Goal: Task Accomplishment & Management: Manage account settings

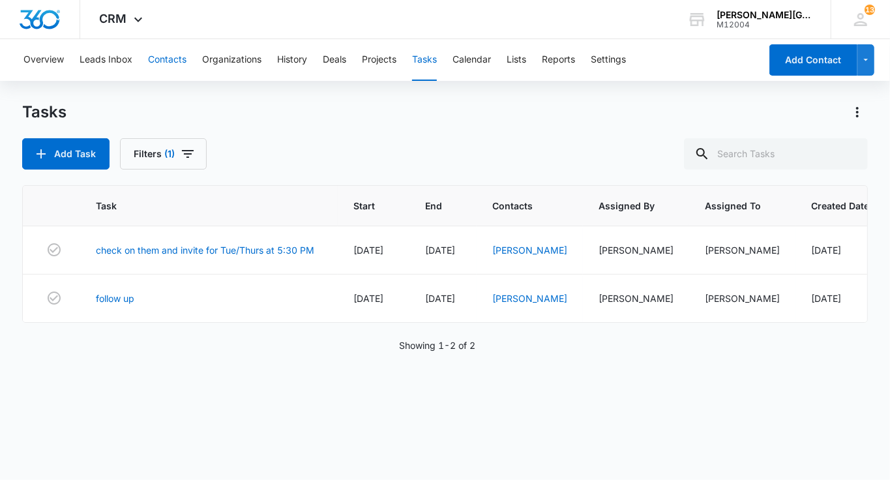
click at [183, 72] on button "Contacts" at bounding box center [167, 60] width 38 height 42
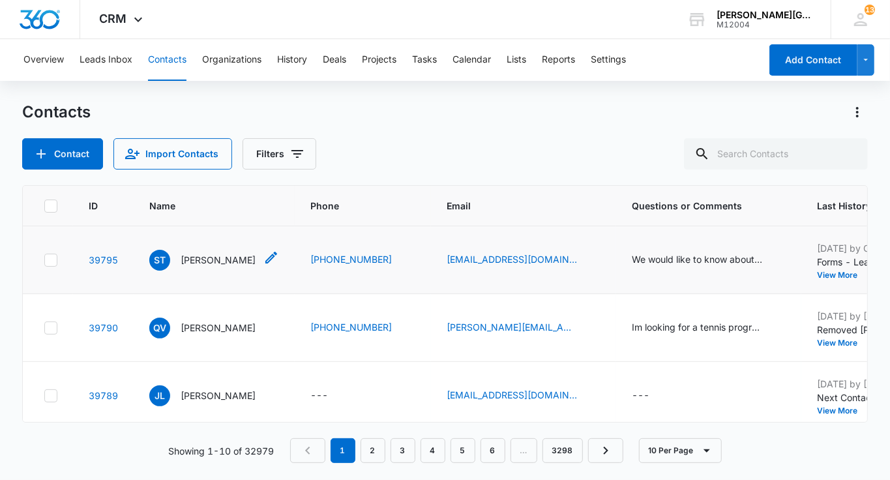
click at [224, 259] on p "[PERSON_NAME]" at bounding box center [218, 260] width 75 height 14
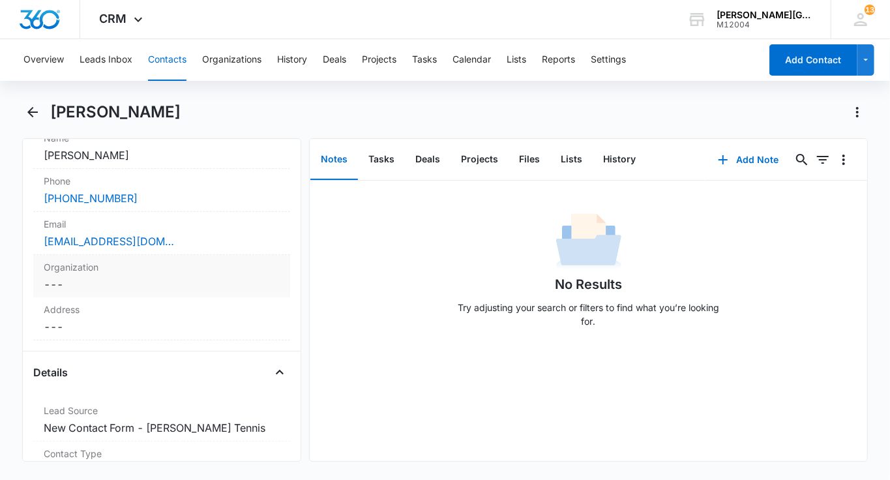
scroll to position [467, 0]
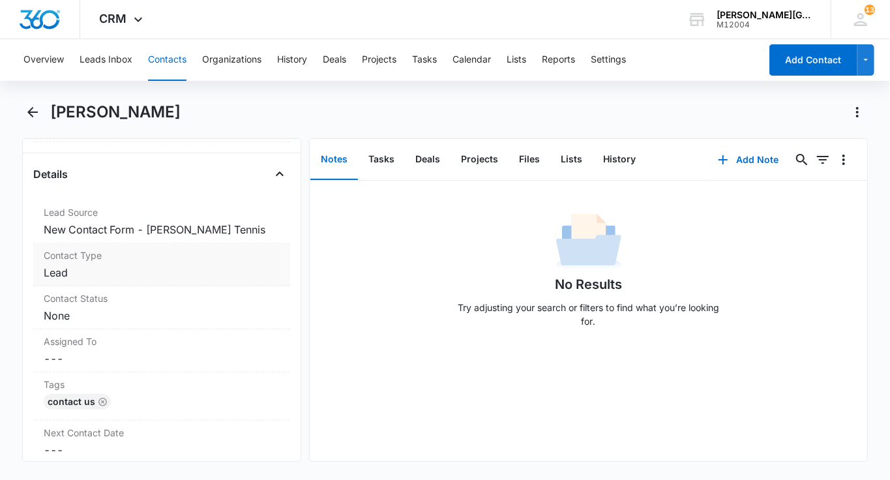
click at [153, 270] on dd "Cancel Save Changes Lead" at bounding box center [162, 273] width 236 height 16
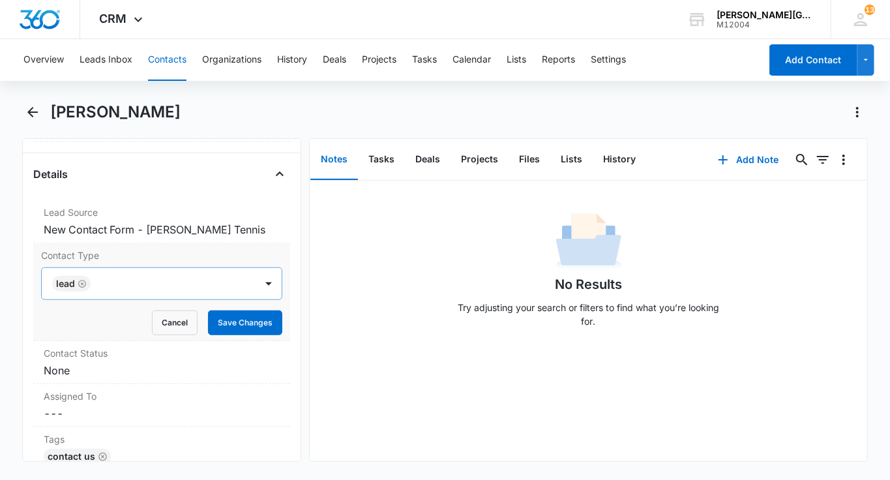
click at [83, 281] on icon "Remove Lead" at bounding box center [82, 284] width 9 height 10
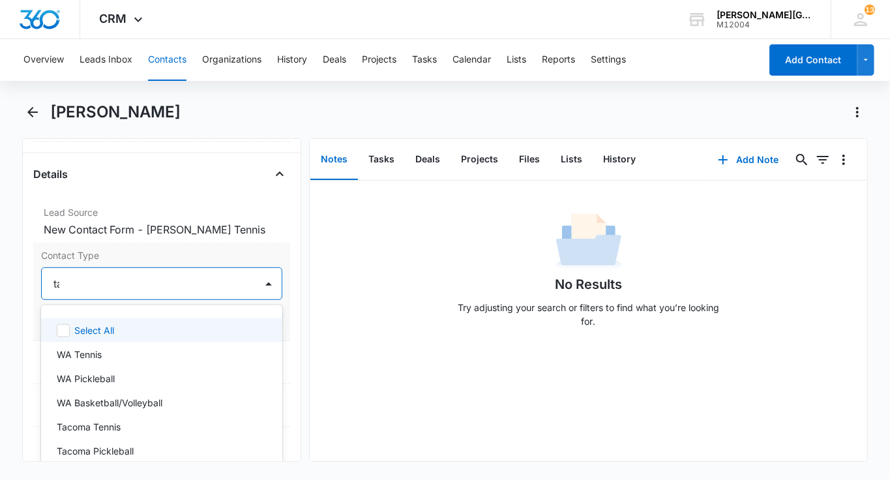
type input "tac"
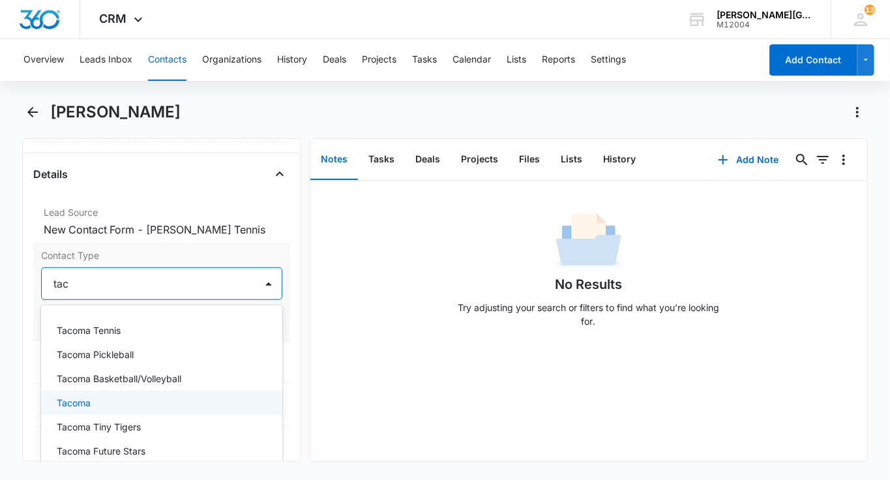
click at [86, 399] on p "Tacoma" at bounding box center [74, 403] width 34 height 14
type input "tac"
click at [169, 323] on div "Tacoma Tennis" at bounding box center [160, 330] width 207 height 14
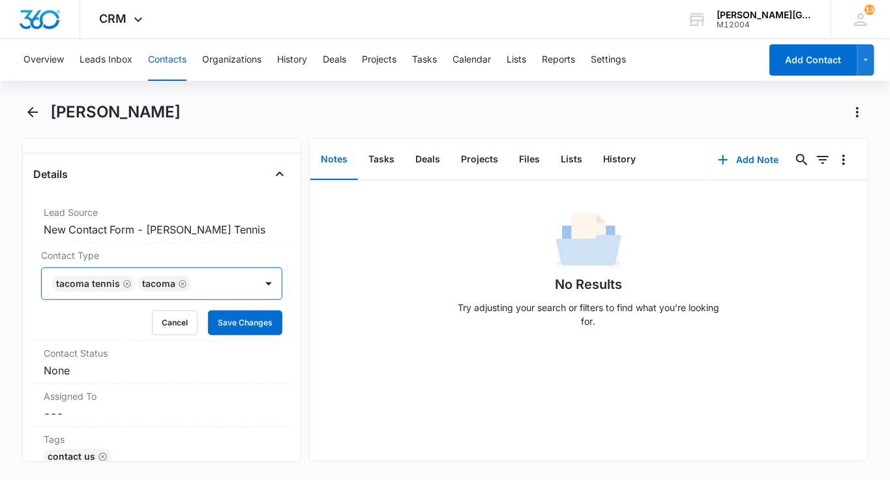
click at [223, 286] on div at bounding box center [217, 283] width 44 height 18
click at [224, 314] on button "Save Changes" at bounding box center [245, 322] width 74 height 25
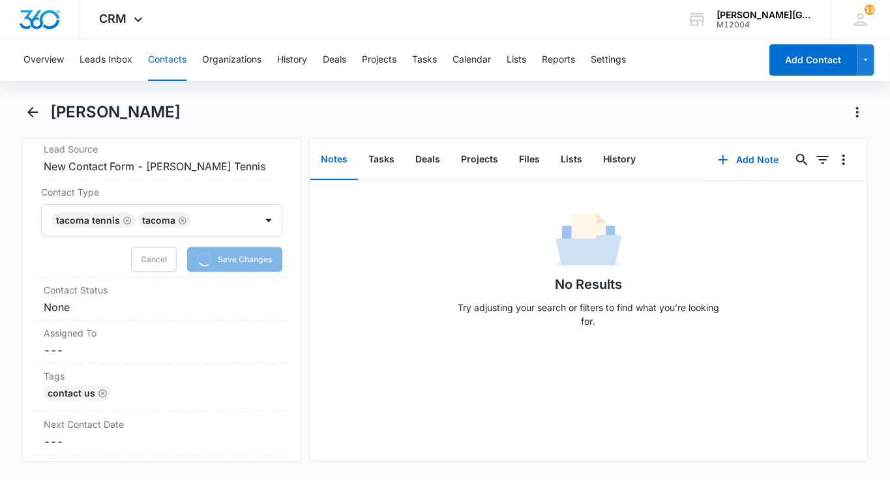
scroll to position [537, 0]
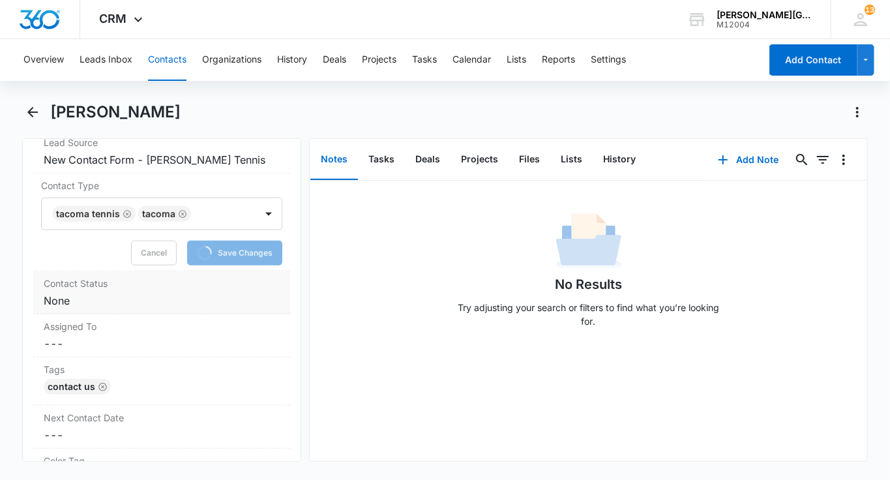
click at [124, 293] on dd "Cancel Save Changes None" at bounding box center [162, 301] width 236 height 16
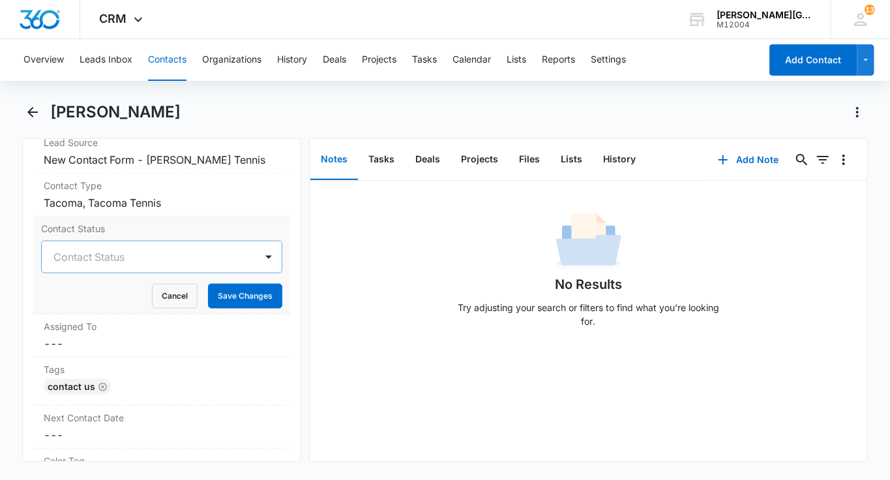
click at [95, 263] on div "Contact Status" at bounding box center [149, 256] width 214 height 31
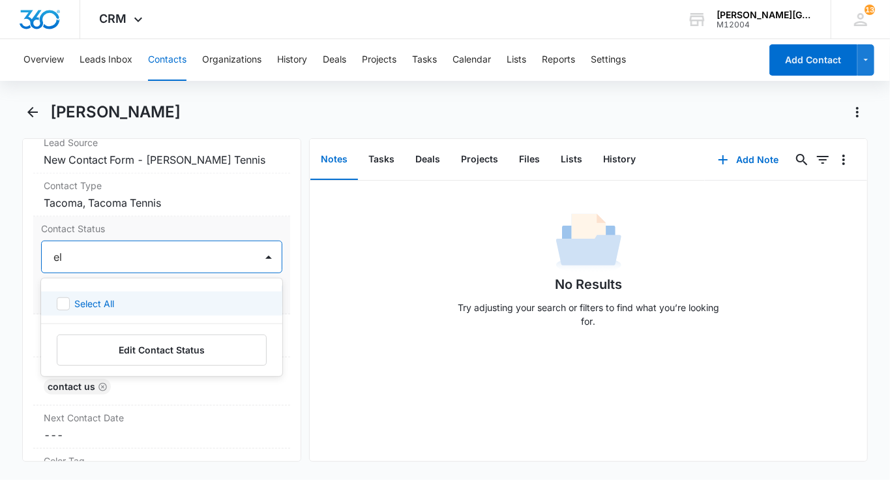
type input "e"
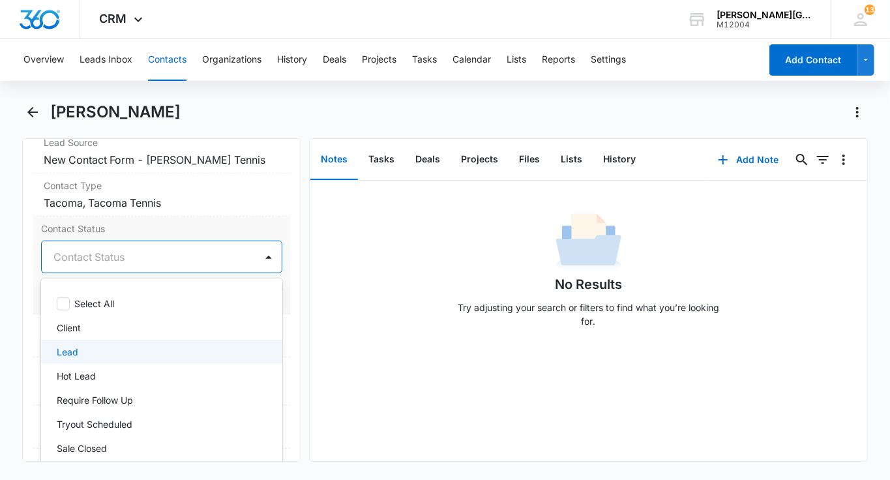
drag, startPoint x: 102, startPoint y: 346, endPoint x: 107, endPoint y: 395, distance: 49.2
click at [102, 347] on div "Lead" at bounding box center [160, 352] width 207 height 14
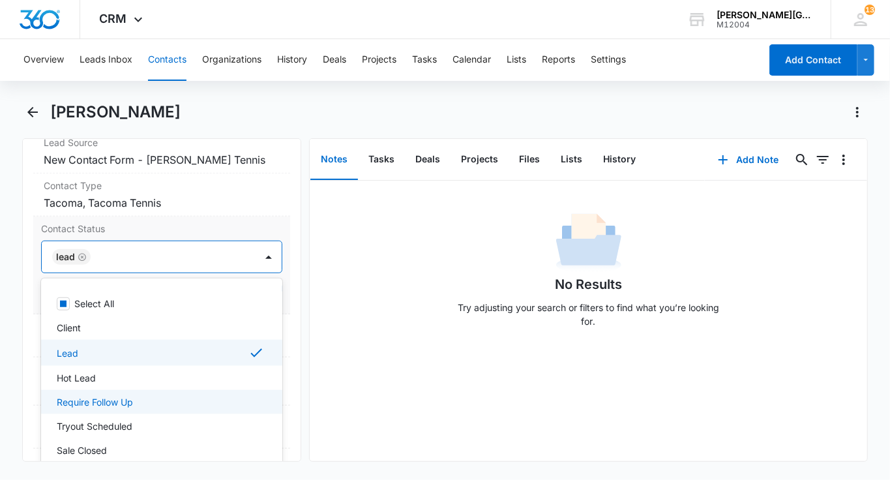
click at [113, 396] on p "Require Follow Up" at bounding box center [95, 402] width 76 height 14
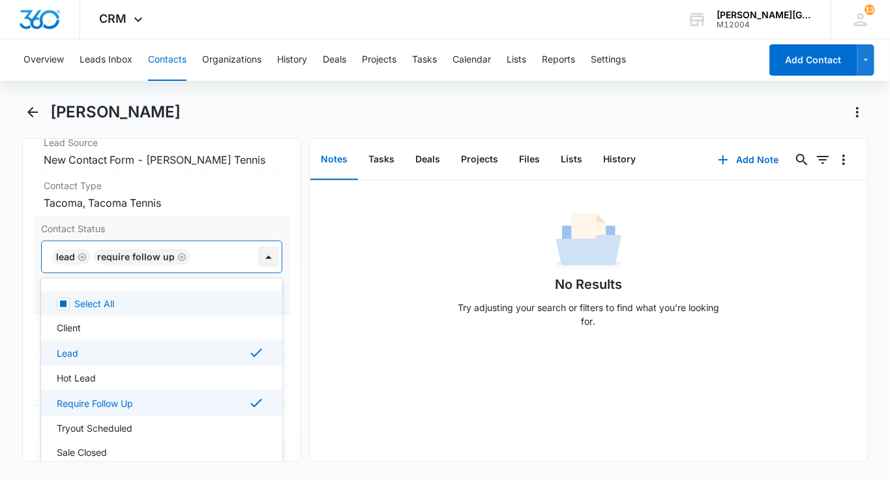
click at [265, 249] on div at bounding box center [268, 256] width 21 height 21
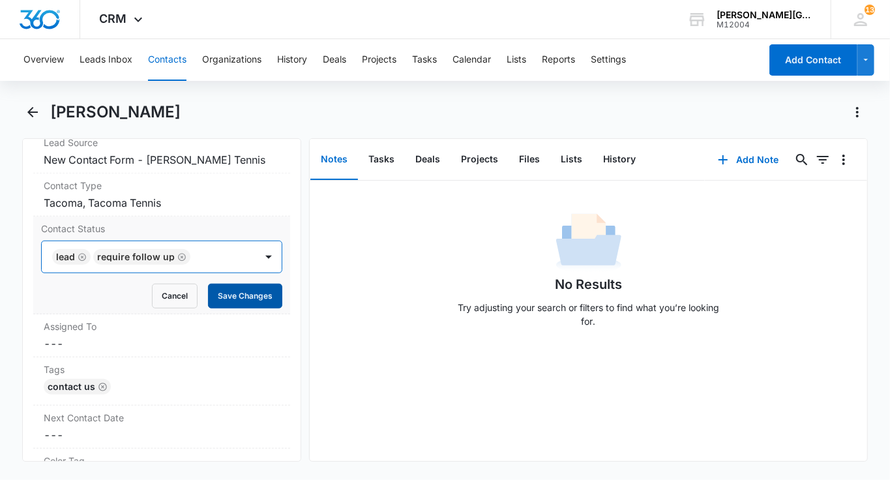
click at [260, 286] on button "Save Changes" at bounding box center [245, 296] width 74 height 25
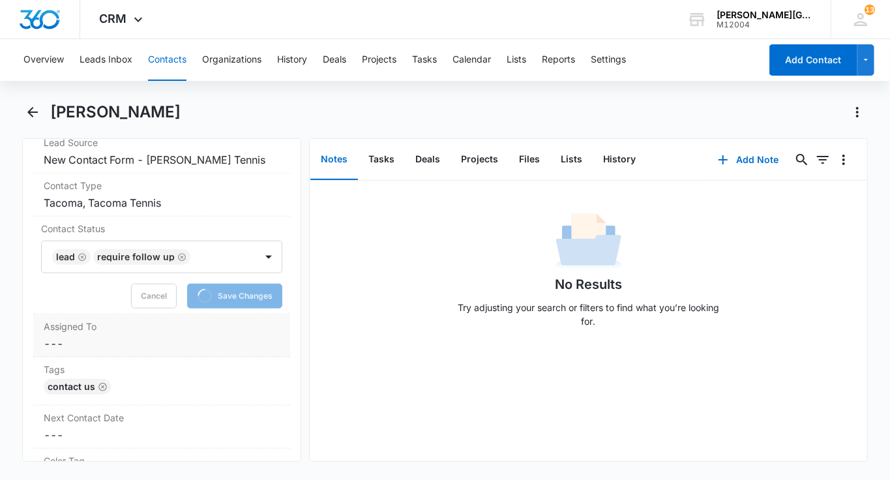
click at [160, 346] on dd "Cancel Save Changes ---" at bounding box center [162, 344] width 236 height 16
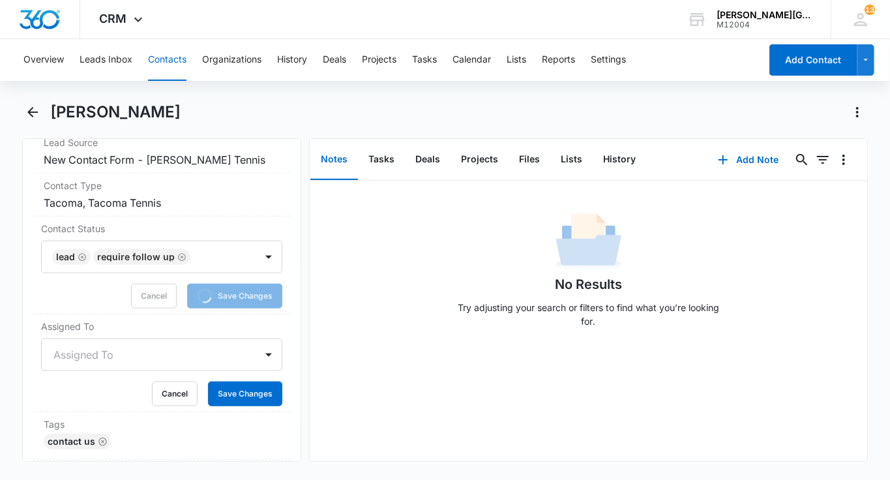
click at [113, 340] on div "Assigned To" at bounding box center [149, 354] width 214 height 31
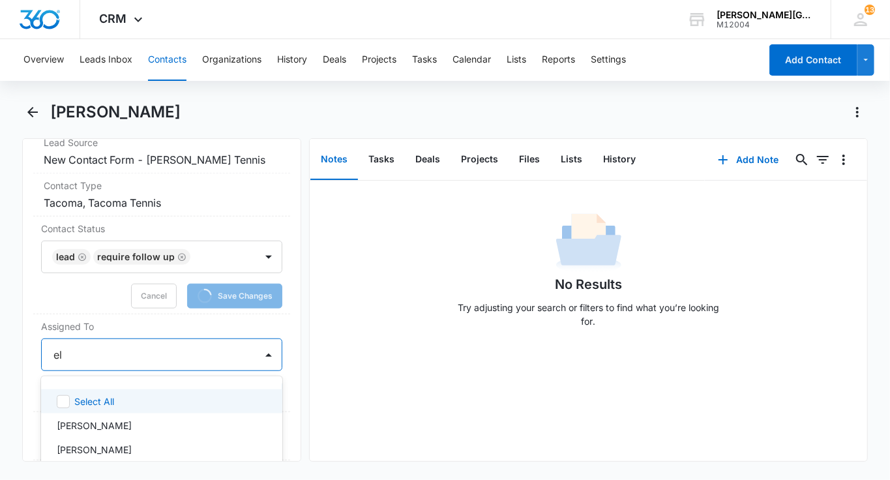
type input "[PERSON_NAME]"
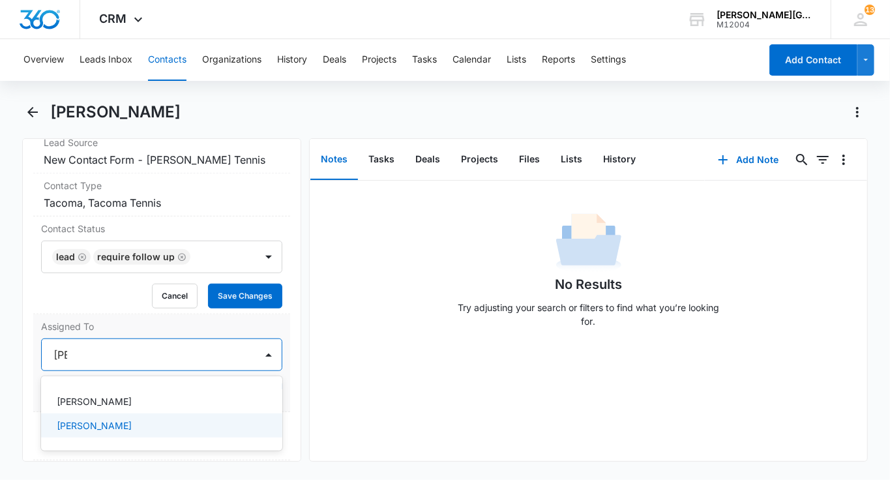
click at [127, 421] on p "[PERSON_NAME]" at bounding box center [94, 425] width 75 height 14
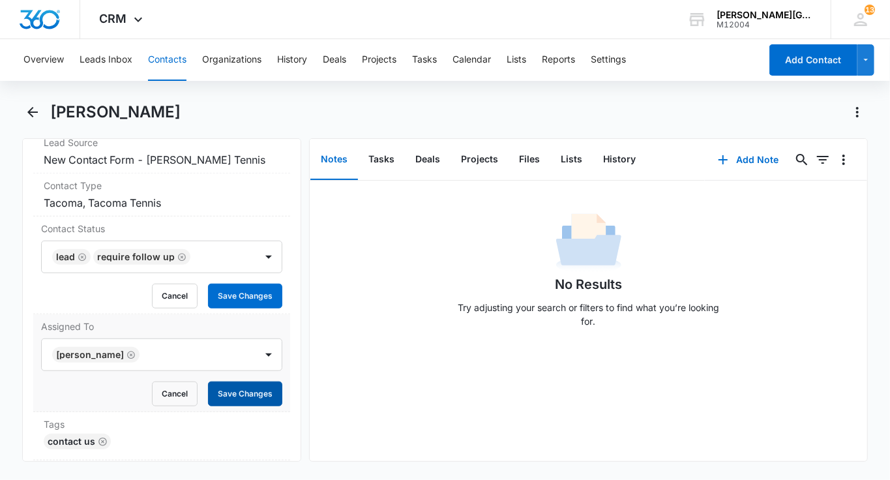
drag, startPoint x: 255, startPoint y: 323, endPoint x: 255, endPoint y: 361, distance: 37.8
click at [255, 324] on label "Assigned To" at bounding box center [161, 326] width 241 height 14
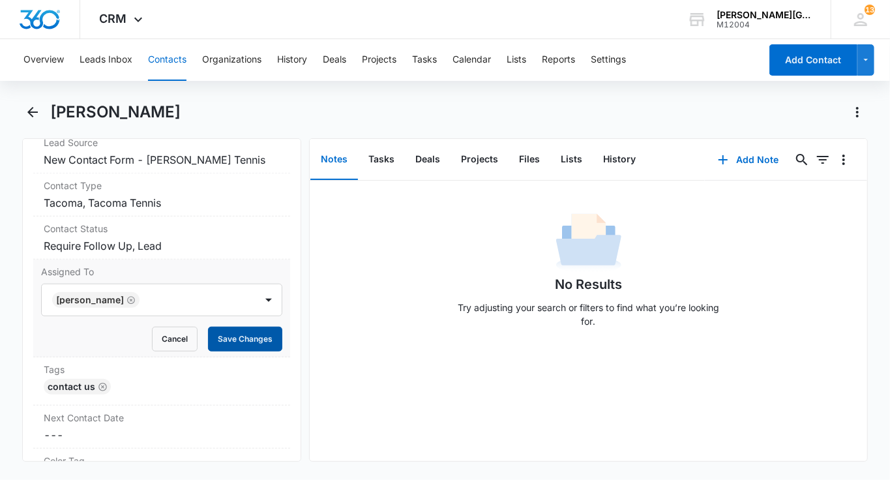
click at [255, 338] on button "Save Changes" at bounding box center [245, 339] width 74 height 25
click at [131, 16] on icon at bounding box center [138, 23] width 16 height 16
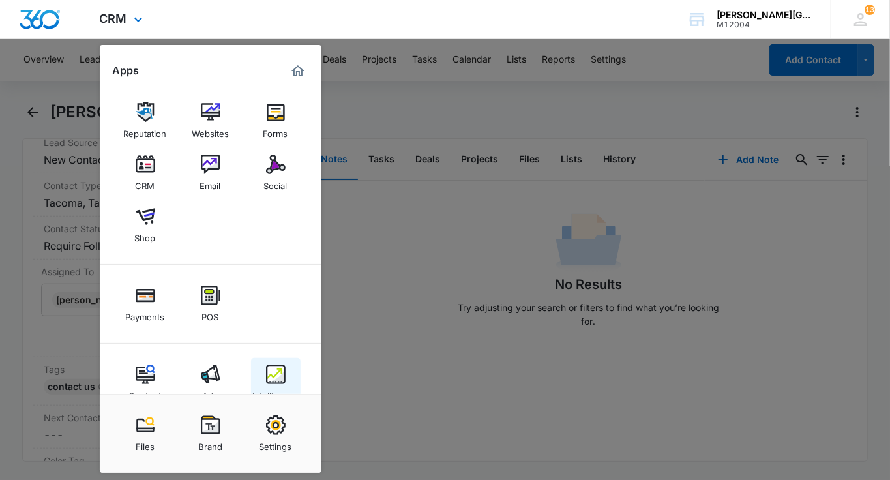
click at [280, 364] on img at bounding box center [276, 374] width 20 height 20
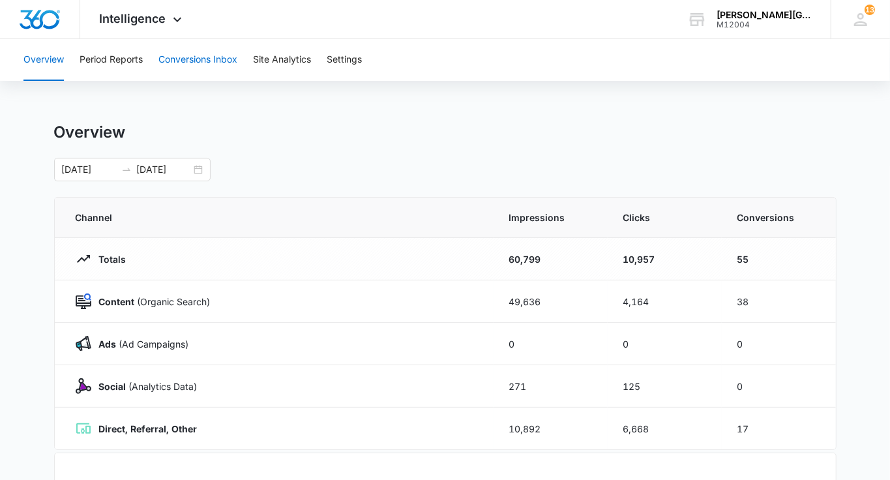
click at [196, 68] on button "Conversions Inbox" at bounding box center [197, 60] width 79 height 42
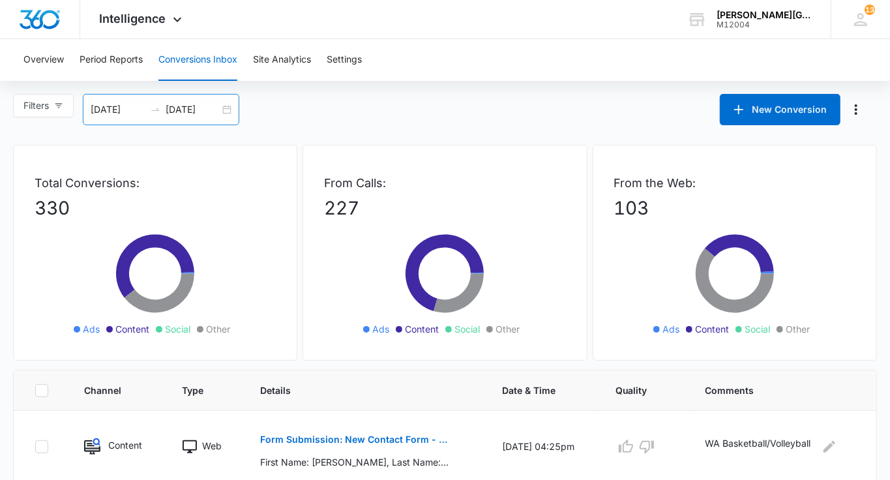
click at [207, 113] on input "[DATE]" at bounding box center [193, 109] width 54 height 14
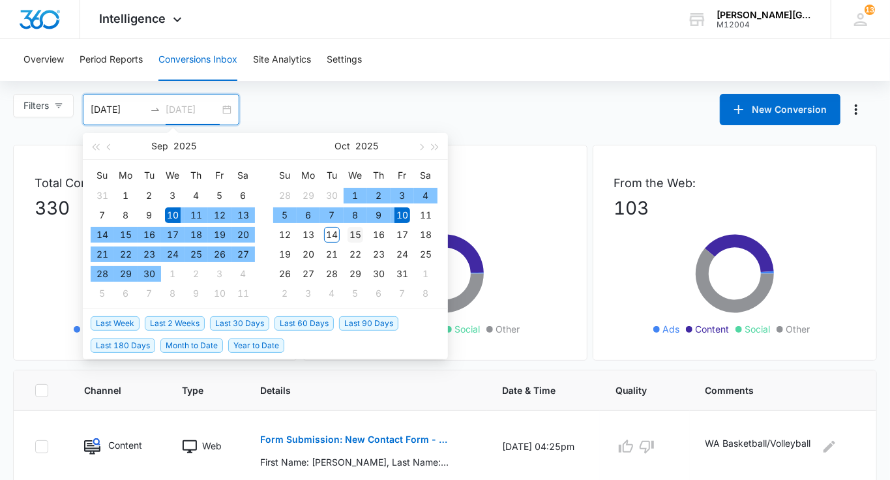
type input "[DATE]"
click at [347, 229] on div "15" at bounding box center [355, 235] width 16 height 16
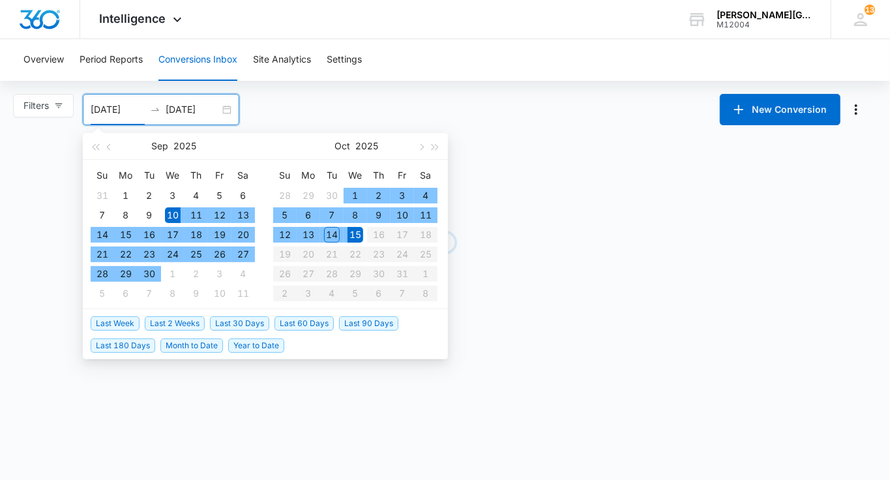
type input "[DATE]"
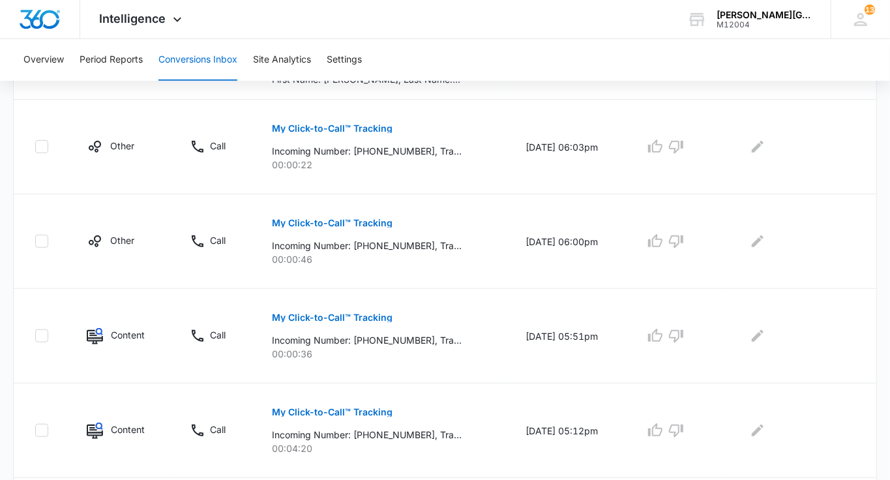
scroll to position [218, 0]
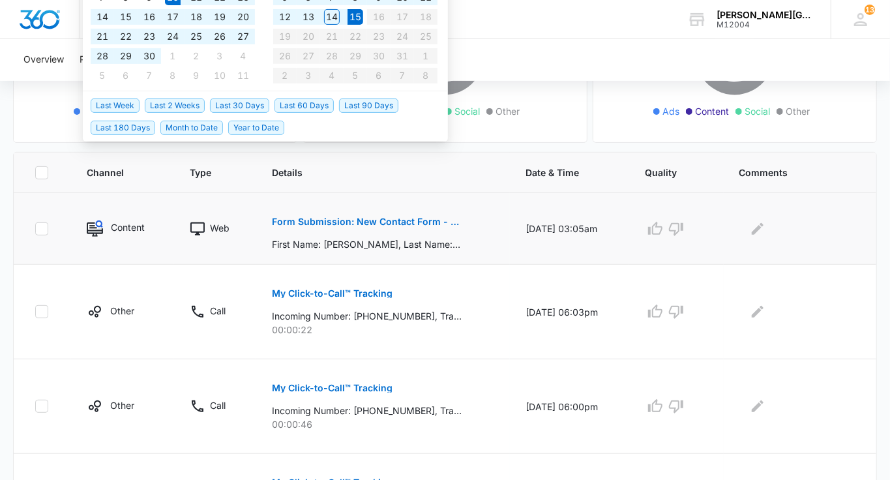
click at [356, 219] on p "Form Submission: New Contact Form - [PERSON_NAME] Tennis" at bounding box center [367, 221] width 190 height 9
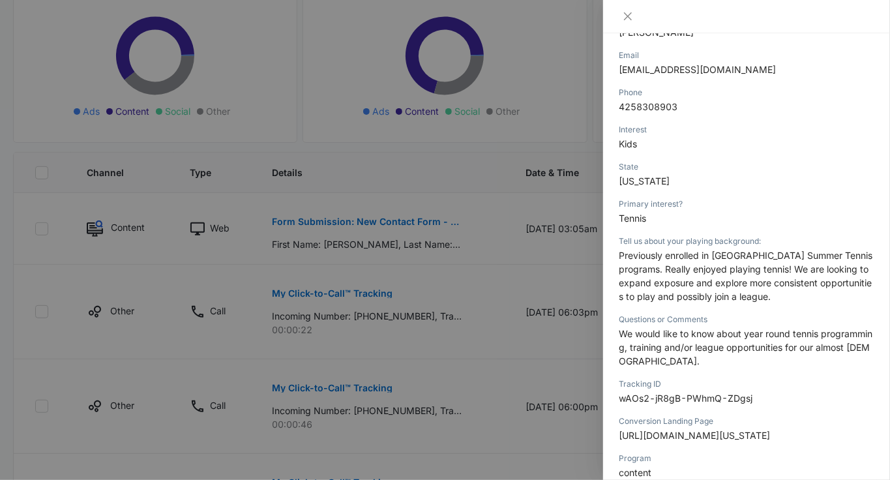
scroll to position [233, 0]
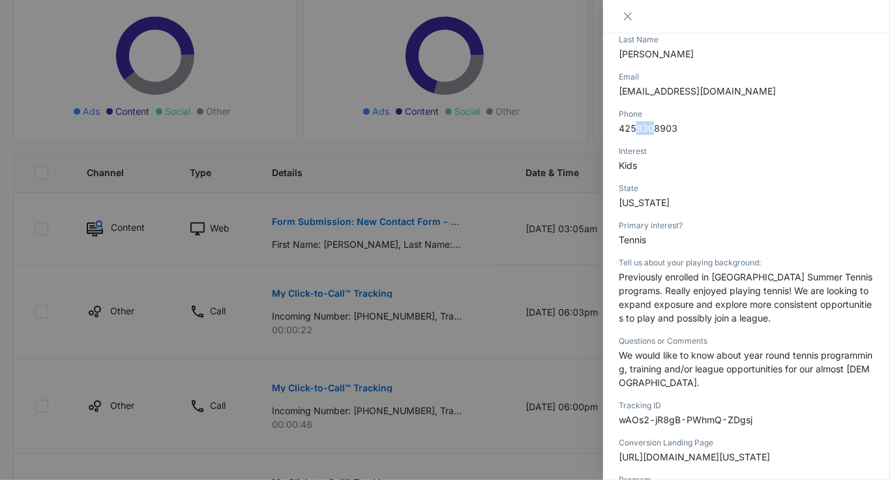
drag, startPoint x: 637, startPoint y: 128, endPoint x: 652, endPoint y: 129, distance: 15.0
click at [653, 129] on span "4258308903" at bounding box center [648, 128] width 59 height 11
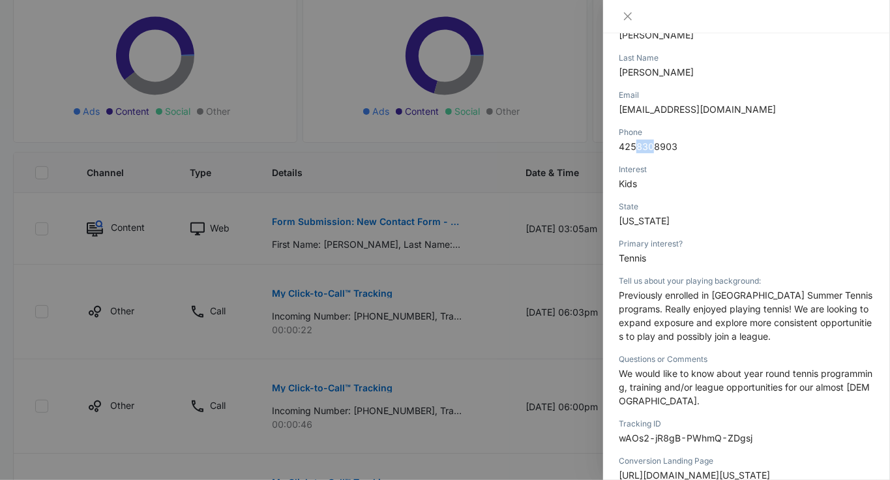
scroll to position [369, 0]
